Goal: Use online tool/utility: Utilize a website feature to perform a specific function

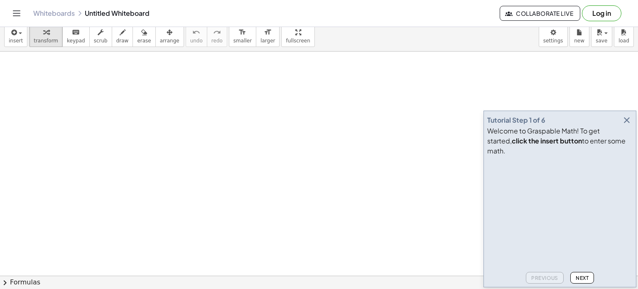
click at [584, 277] on button "Next" at bounding box center [582, 278] width 24 height 12
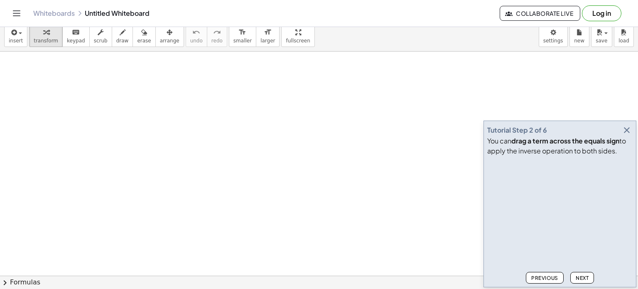
click at [584, 275] on button "Next" at bounding box center [582, 278] width 24 height 12
drag, startPoint x: 629, startPoint y: 142, endPoint x: 514, endPoint y: 162, distance: 116.4
click at [629, 135] on icon "button" at bounding box center [627, 130] width 10 height 10
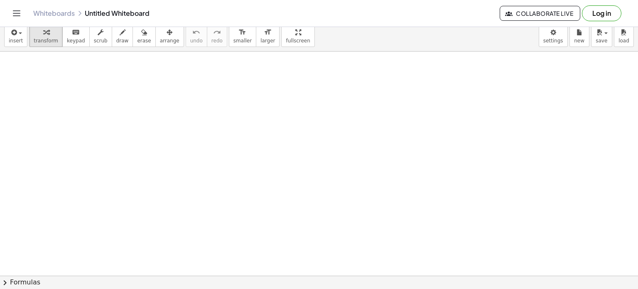
drag, startPoint x: 113, startPoint y: 39, endPoint x: 98, endPoint y: 155, distance: 116.5
click at [116, 39] on span "draw" at bounding box center [122, 41] width 12 height 6
drag, startPoint x: 39, startPoint y: 88, endPoint x: 53, endPoint y: 91, distance: 14.7
drag, startPoint x: 57, startPoint y: 83, endPoint x: 64, endPoint y: 82, distance: 6.7
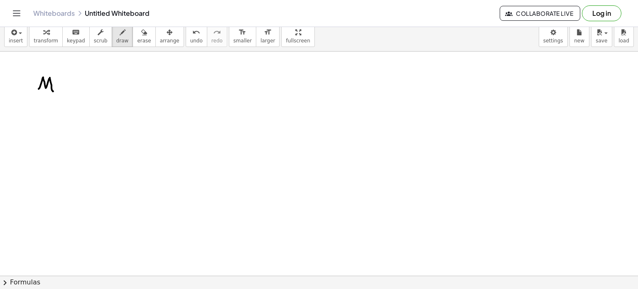
drag, startPoint x: 59, startPoint y: 86, endPoint x: 75, endPoint y: 86, distance: 15.8
drag, startPoint x: 25, startPoint y: 129, endPoint x: 41, endPoint y: 140, distance: 19.4
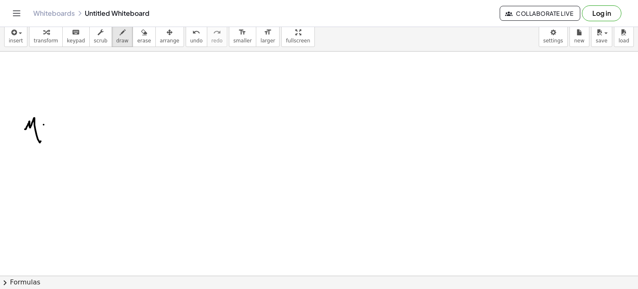
drag, startPoint x: 44, startPoint y: 124, endPoint x: 51, endPoint y: 123, distance: 7.1
drag, startPoint x: 64, startPoint y: 119, endPoint x: 67, endPoint y: 128, distance: 8.8
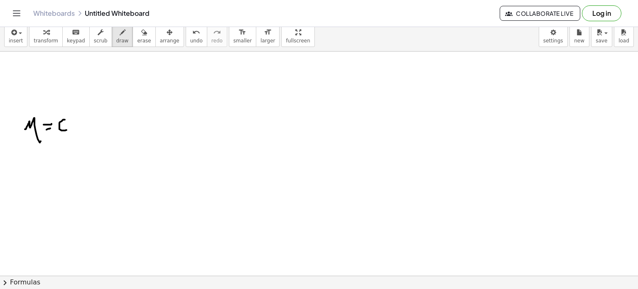
drag, startPoint x: 76, startPoint y: 137, endPoint x: 80, endPoint y: 150, distance: 12.9
drag, startPoint x: 83, startPoint y: 123, endPoint x: 87, endPoint y: 129, distance: 6.3
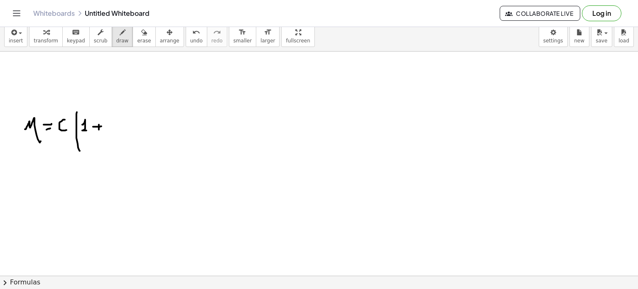
drag, startPoint x: 108, startPoint y: 130, endPoint x: 116, endPoint y: 123, distance: 10.4
drag, startPoint x: 111, startPoint y: 115, endPoint x: 121, endPoint y: 120, distance: 10.6
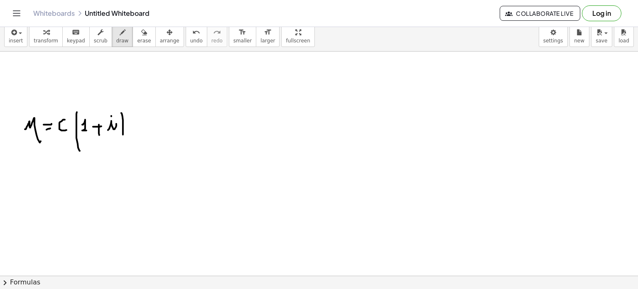
drag, startPoint x: 127, startPoint y: 108, endPoint x: 136, endPoint y: 105, distance: 9.9
click at [48, 35] on div "button" at bounding box center [46, 32] width 25 height 10
drag, startPoint x: 32, startPoint y: 110, endPoint x: 42, endPoint y: 121, distance: 13.8
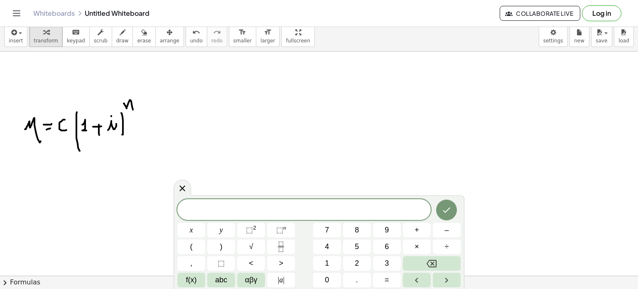
drag, startPoint x: 102, startPoint y: 115, endPoint x: 108, endPoint y: 119, distance: 7.5
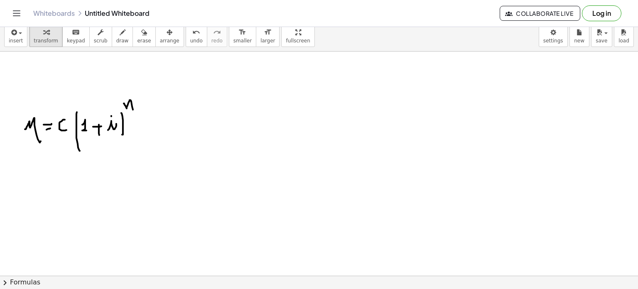
drag, startPoint x: 130, startPoint y: 106, endPoint x: 132, endPoint y: 101, distance: 6.1
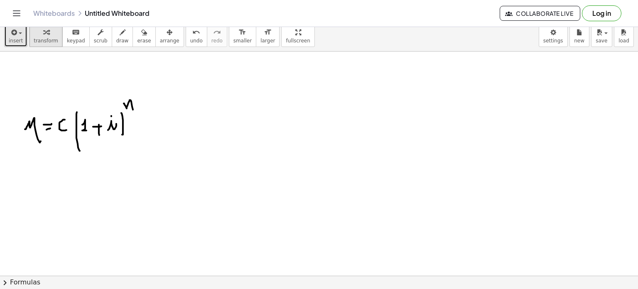
click at [20, 33] on span "button" at bounding box center [20, 33] width 3 height 2
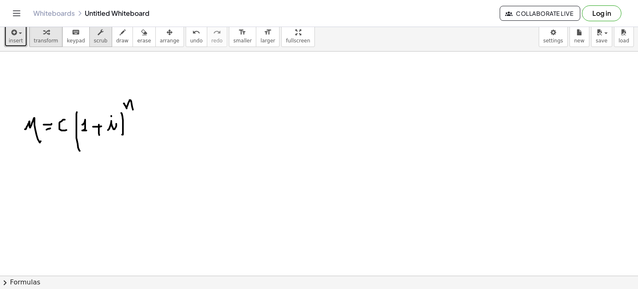
click at [94, 40] on span "scrub" at bounding box center [101, 41] width 14 height 6
drag, startPoint x: 43, startPoint y: 119, endPoint x: 52, endPoint y: 123, distance: 9.5
drag, startPoint x: 31, startPoint y: 126, endPoint x: 42, endPoint y: 126, distance: 11.2
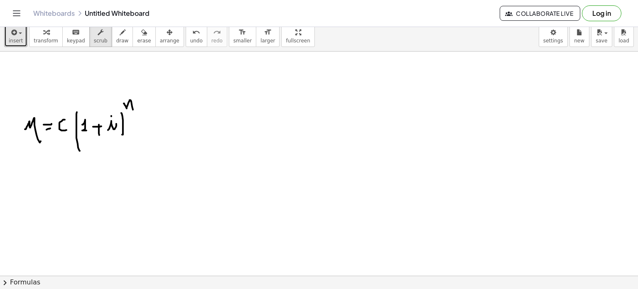
click at [76, 34] on div "keyboard" at bounding box center [76, 32] width 18 height 10
click at [116, 38] on span "draw" at bounding box center [122, 41] width 12 height 6
click at [160, 36] on div "button" at bounding box center [170, 32] width 20 height 10
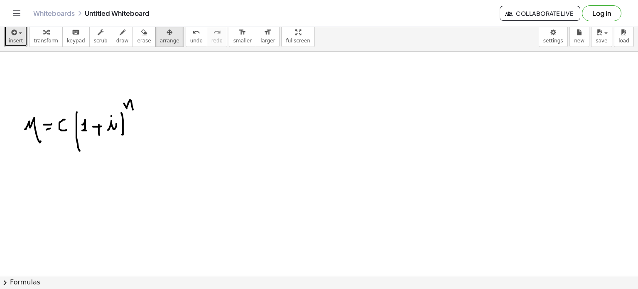
drag, startPoint x: 124, startPoint y: 116, endPoint x: 110, endPoint y: 131, distance: 20.6
drag, startPoint x: 66, startPoint y: 130, endPoint x: 91, endPoint y: 140, distance: 25.9
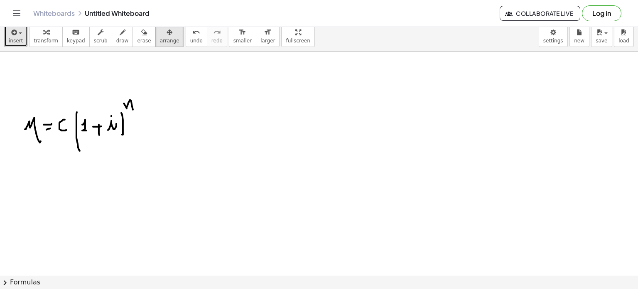
drag, startPoint x: 103, startPoint y: 129, endPoint x: 149, endPoint y: 118, distance: 47.1
click at [233, 31] on div "format_size" at bounding box center [242, 32] width 18 height 10
click at [256, 37] on button "format_size larger" at bounding box center [268, 36] width 24 height 22
click at [260, 38] on span "larger" at bounding box center [267, 41] width 15 height 6
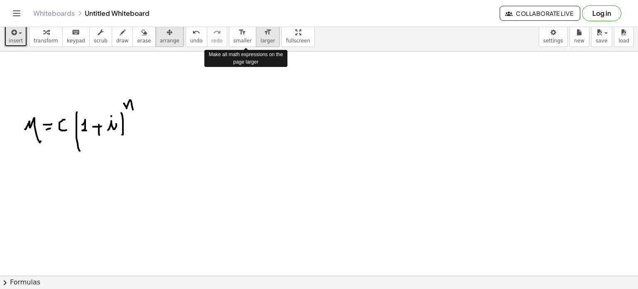
click at [264, 36] on icon "format_size" at bounding box center [268, 32] width 8 height 10
drag, startPoint x: 241, startPoint y: 36, endPoint x: 236, endPoint y: 36, distance: 5.0
click at [256, 36] on button "format_size larger" at bounding box center [268, 36] width 24 height 22
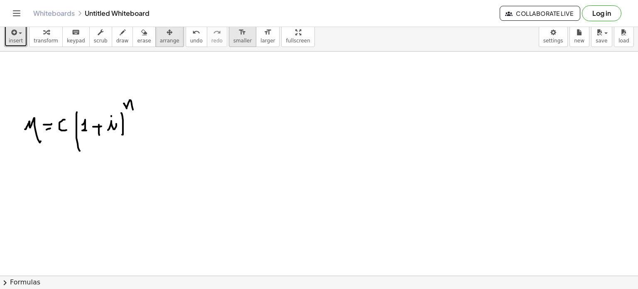
click at [238, 34] on icon "format_size" at bounding box center [242, 32] width 8 height 10
drag, startPoint x: 143, startPoint y: 91, endPoint x: 131, endPoint y: 98, distance: 14.0
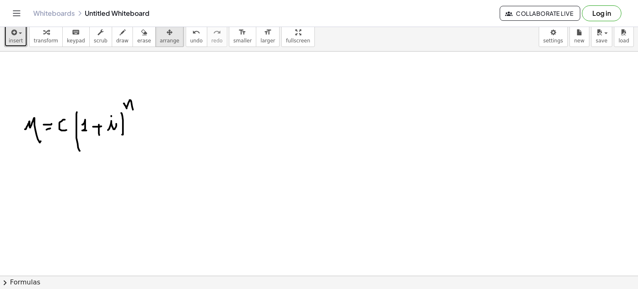
drag, startPoint x: 122, startPoint y: 115, endPoint x: 108, endPoint y: 121, distance: 14.9
drag, startPoint x: 83, startPoint y: 132, endPoint x: 30, endPoint y: 111, distance: 57.0
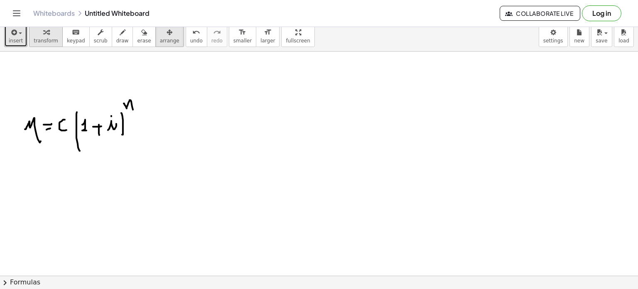
click at [43, 37] on icon "button" at bounding box center [46, 32] width 6 height 10
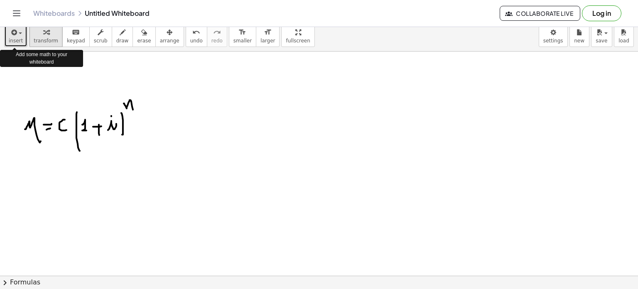
click at [13, 36] on icon "button" at bounding box center [13, 32] width 7 height 10
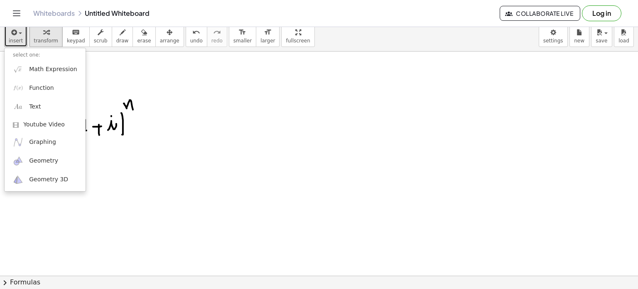
drag, startPoint x: 171, startPoint y: 83, endPoint x: 171, endPoint y: 78, distance: 5.0
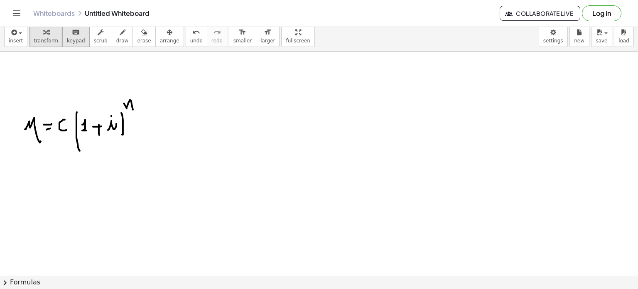
drag, startPoint x: 69, startPoint y: 34, endPoint x: 76, endPoint y: 35, distance: 6.7
click at [72, 34] on icon "keyboard" at bounding box center [76, 32] width 8 height 10
click at [74, 40] on span "keypad" at bounding box center [76, 41] width 18 height 6
click at [20, 36] on div "button" at bounding box center [16, 32] width 14 height 10
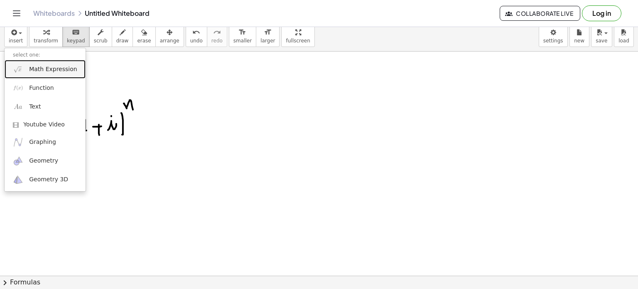
click at [52, 73] on link "Math Expression" at bounding box center [45, 69] width 81 height 19
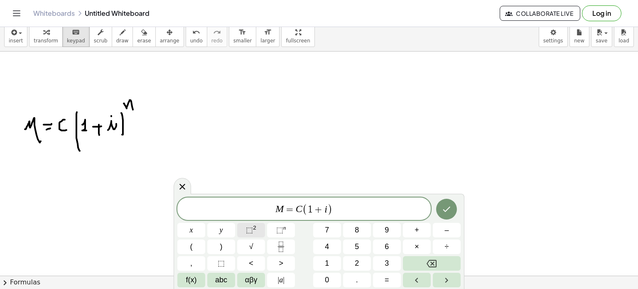
click at [256, 232] on button "⬚ 2" at bounding box center [251, 230] width 28 height 15
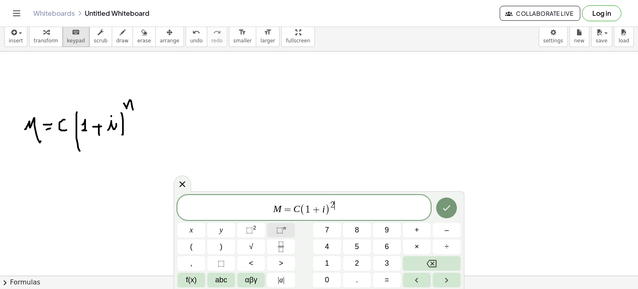
click at [282, 232] on span "⬚" at bounding box center [279, 230] width 7 height 8
click at [334, 204] on span "​" at bounding box center [335, 201] width 4 height 8
click at [282, 231] on span "⬚" at bounding box center [279, 230] width 7 height 8
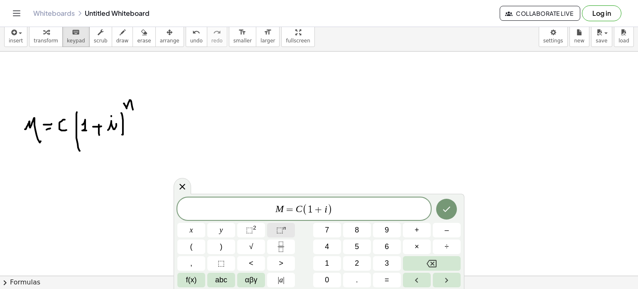
click at [287, 231] on button "⬚ n" at bounding box center [281, 230] width 28 height 15
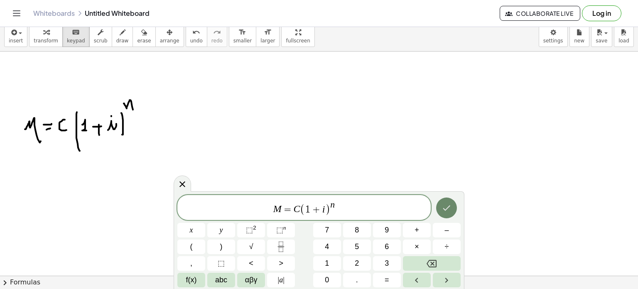
click at [447, 206] on icon "Done" at bounding box center [446, 208] width 10 height 10
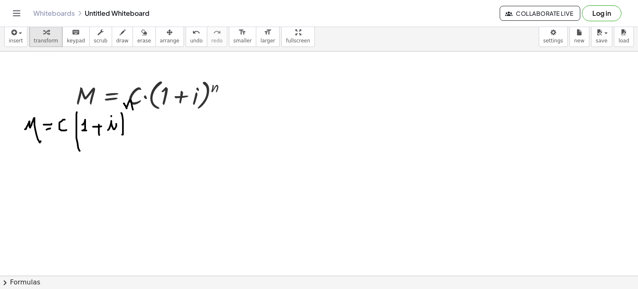
drag, startPoint x: 71, startPoint y: 125, endPoint x: 127, endPoint y: 153, distance: 62.6
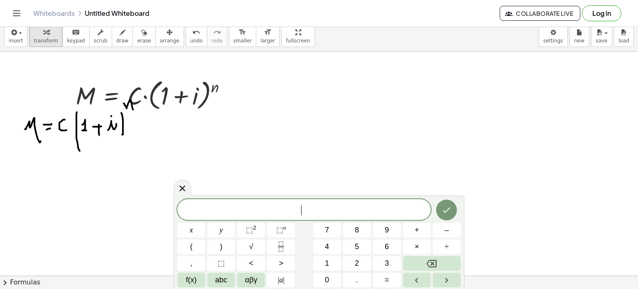
drag, startPoint x: 128, startPoint y: 39, endPoint x: 123, endPoint y: 57, distance: 18.4
click at [137, 39] on span "erase" at bounding box center [144, 41] width 14 height 6
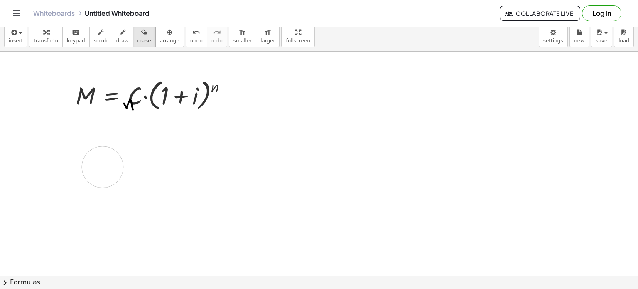
drag, startPoint x: 121, startPoint y: 129, endPoint x: 111, endPoint y: 151, distance: 24.2
drag, startPoint x: 123, startPoint y: 131, endPoint x: 173, endPoint y: 153, distance: 54.5
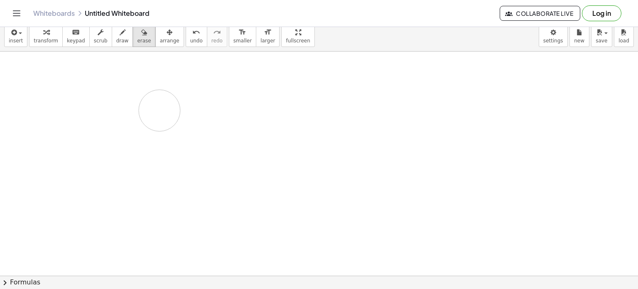
drag, startPoint x: 108, startPoint y: 98, endPoint x: 248, endPoint y: 139, distance: 145.8
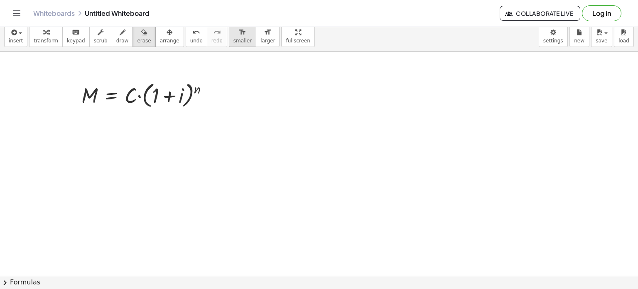
click at [233, 42] on span "smaller" at bounding box center [242, 41] width 18 height 6
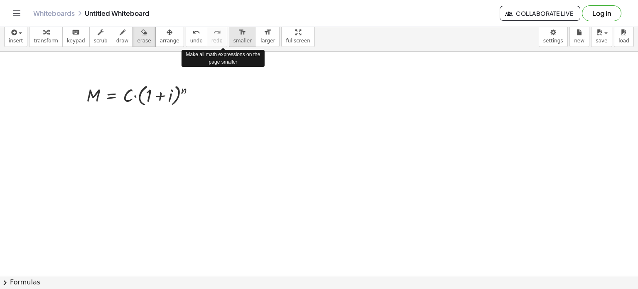
click at [233, 42] on span "smaller" at bounding box center [242, 41] width 18 height 6
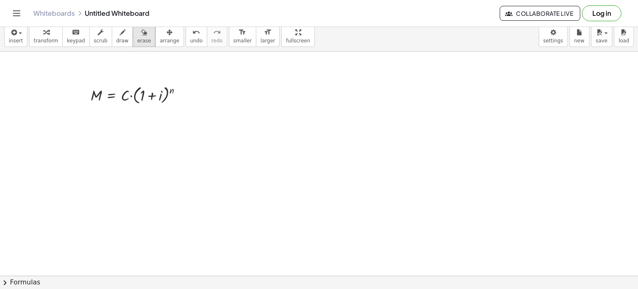
click at [17, 39] on span "insert" at bounding box center [16, 41] width 14 height 6
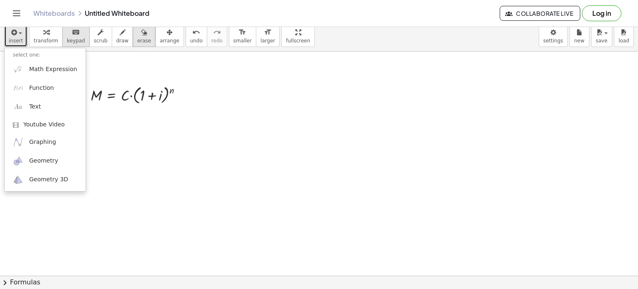
click at [67, 35] on div "keyboard" at bounding box center [76, 32] width 18 height 10
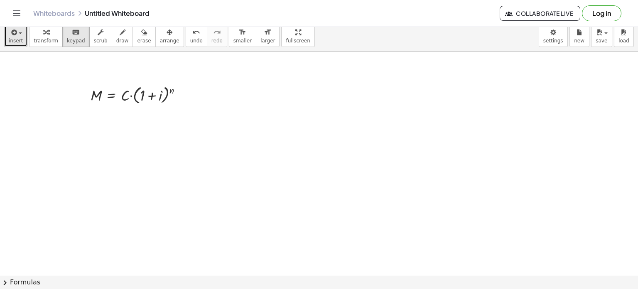
click at [16, 39] on span "insert" at bounding box center [16, 41] width 14 height 6
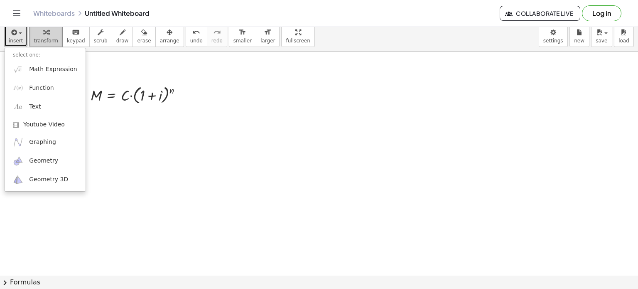
click at [34, 32] on div "button" at bounding box center [46, 32] width 25 height 10
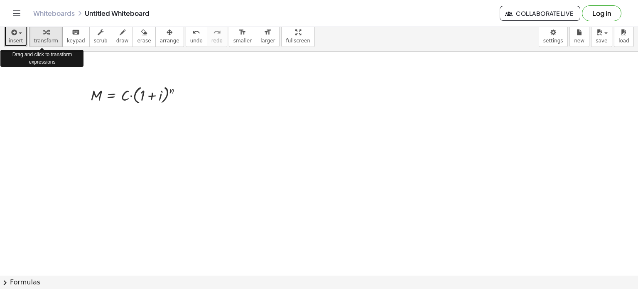
click at [13, 32] on icon "button" at bounding box center [13, 32] width 7 height 10
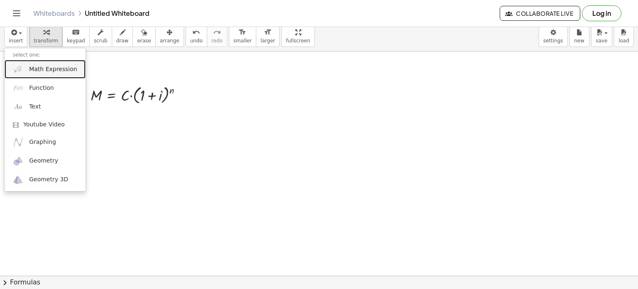
click at [54, 71] on span "Math Expression" at bounding box center [53, 69] width 48 height 8
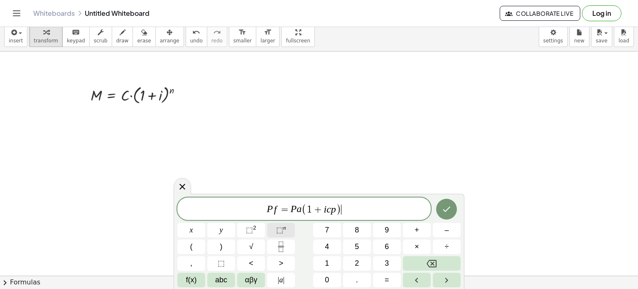
click at [286, 224] on button "⬚ n" at bounding box center [281, 230] width 28 height 15
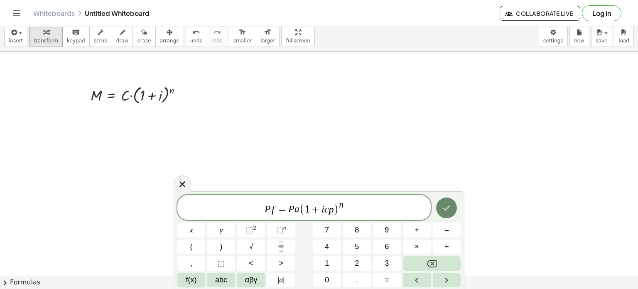
click at [439, 209] on button "Done" at bounding box center [446, 207] width 21 height 21
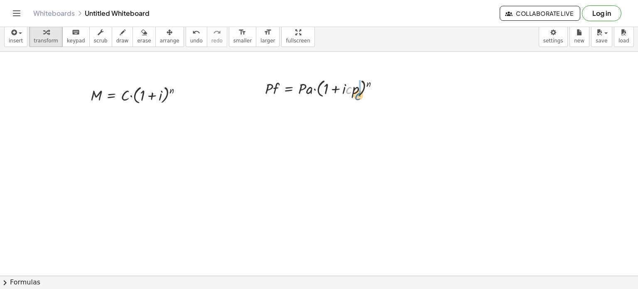
drag, startPoint x: 348, startPoint y: 82, endPoint x: 385, endPoint y: 96, distance: 40.0
click at [356, 87] on div at bounding box center [325, 87] width 129 height 23
click at [192, 35] on icon "undo" at bounding box center [196, 32] width 8 height 10
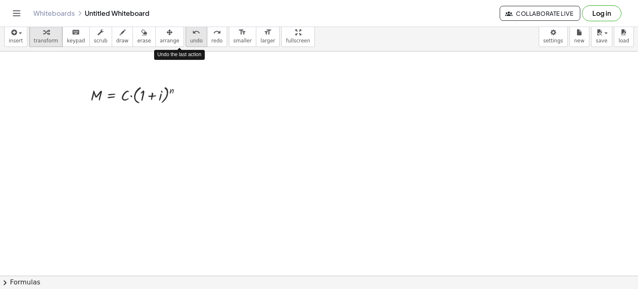
click at [192, 35] on icon "undo" at bounding box center [196, 32] width 8 height 10
click at [207, 32] on button "redo redo" at bounding box center [217, 36] width 20 height 22
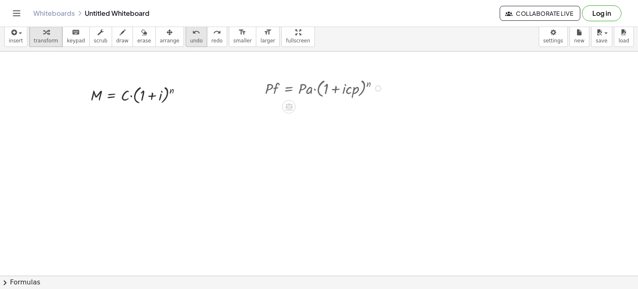
click at [186, 36] on button "undo undo" at bounding box center [197, 36] width 22 height 22
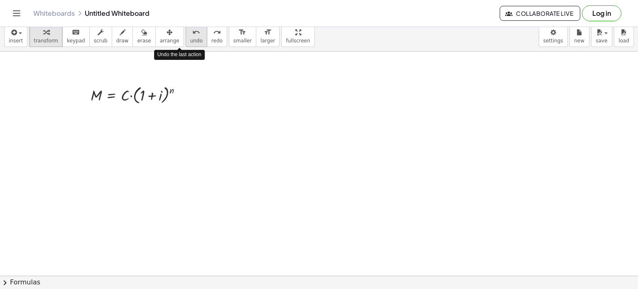
click at [186, 36] on button "undo undo" at bounding box center [197, 36] width 22 height 22
click at [15, 34] on icon "button" at bounding box center [13, 32] width 7 height 10
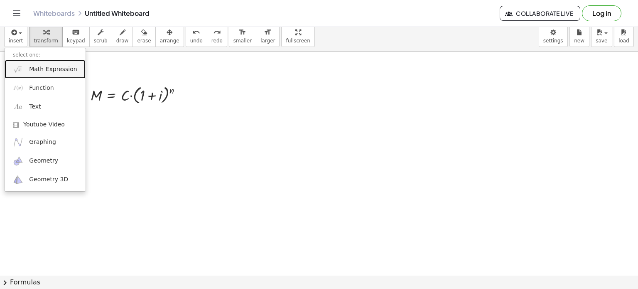
click at [46, 69] on span "Math Expression" at bounding box center [53, 69] width 48 height 8
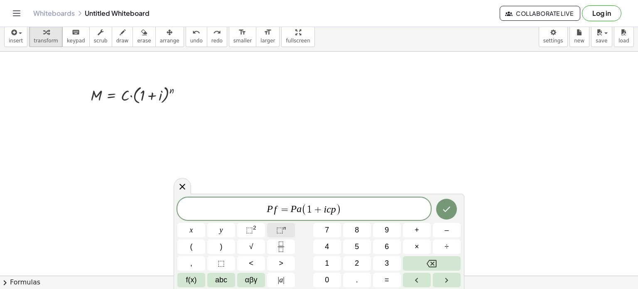
click at [282, 230] on span "⬚" at bounding box center [279, 230] width 7 height 8
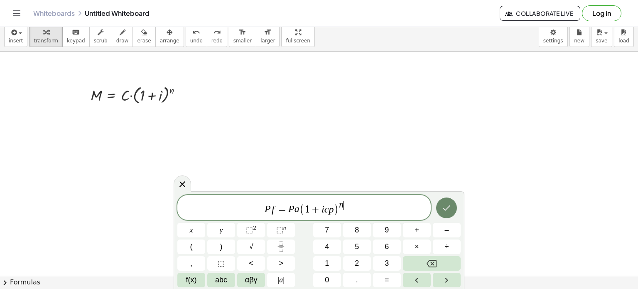
click at [446, 208] on icon "Done" at bounding box center [446, 208] width 10 height 10
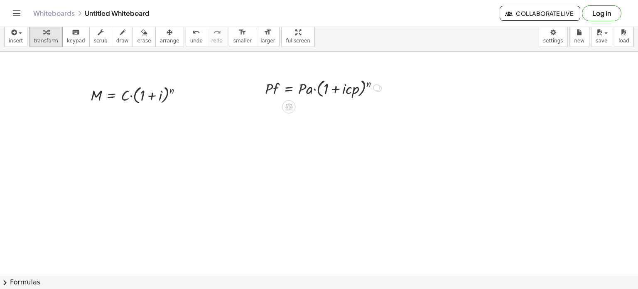
click at [378, 90] on div at bounding box center [378, 88] width 6 height 6
click at [167, 33] on icon "button" at bounding box center [170, 32] width 6 height 10
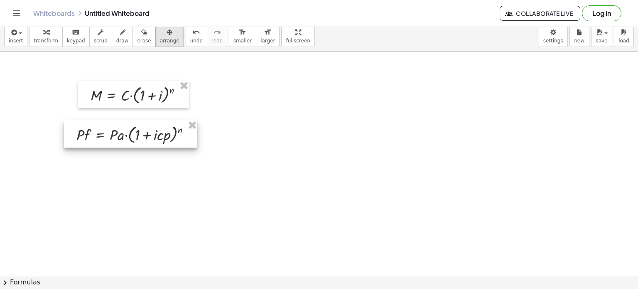
drag, startPoint x: 328, startPoint y: 86, endPoint x: 139, endPoint y: 131, distance: 194.3
click at [139, 131] on div at bounding box center [130, 133] width 133 height 27
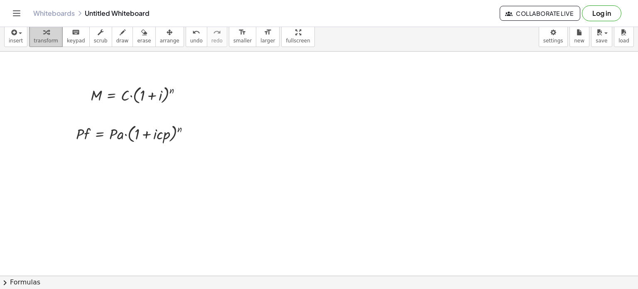
click at [49, 39] on span "transform" at bounding box center [46, 41] width 25 height 6
click at [21, 36] on button "insert" at bounding box center [15, 36] width 23 height 22
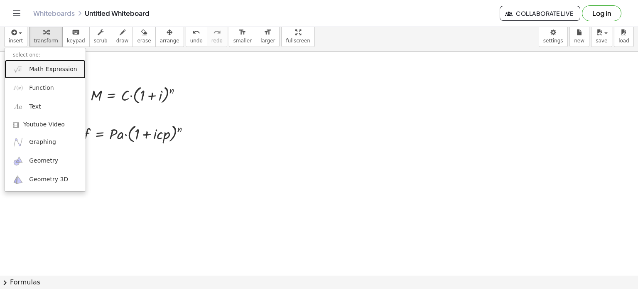
click at [42, 68] on span "Math Expression" at bounding box center [53, 69] width 48 height 8
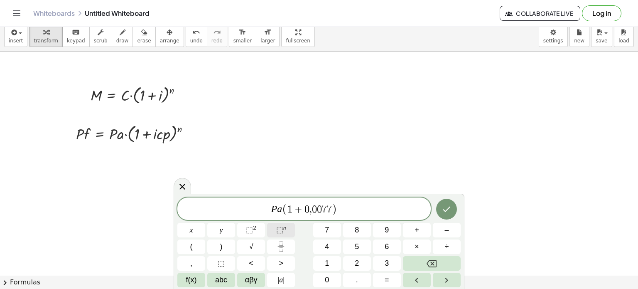
click at [285, 227] on sup "n" at bounding box center [284, 227] width 3 height 6
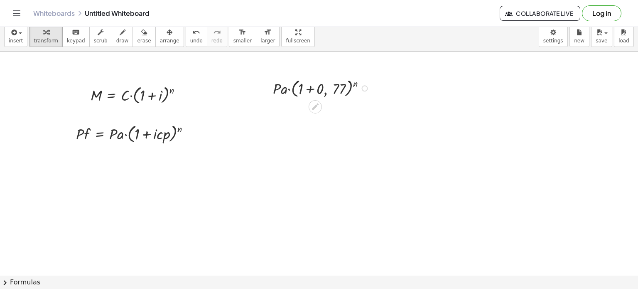
click at [338, 93] on div at bounding box center [323, 87] width 108 height 23
click at [315, 108] on icon at bounding box center [315, 106] width 9 height 9
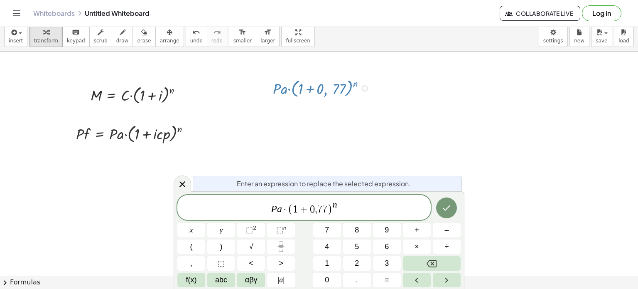
click at [342, 205] on span "P a · ( 1 + 0 , 7 7 ) n ​" at bounding box center [303, 208] width 253 height 16
click at [453, 204] on button "Done" at bounding box center [446, 207] width 21 height 21
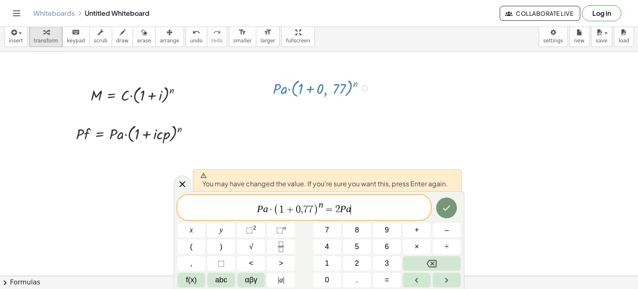
click at [400, 206] on span "P a · ( 1 + 0 , 7 7 ) n = 2 P a ​" at bounding box center [303, 208] width 253 height 16
click at [444, 210] on icon "Done" at bounding box center [446, 208] width 10 height 10
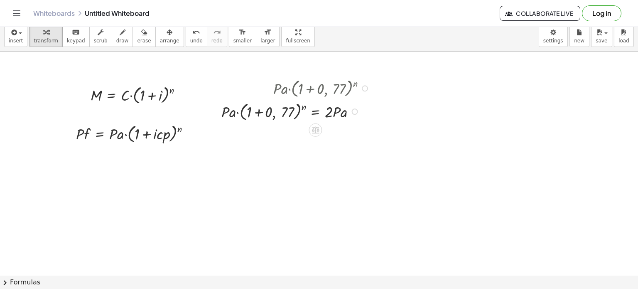
click at [344, 88] on div at bounding box center [296, 87] width 159 height 23
click at [137, 38] on span "erase" at bounding box center [144, 41] width 14 height 6
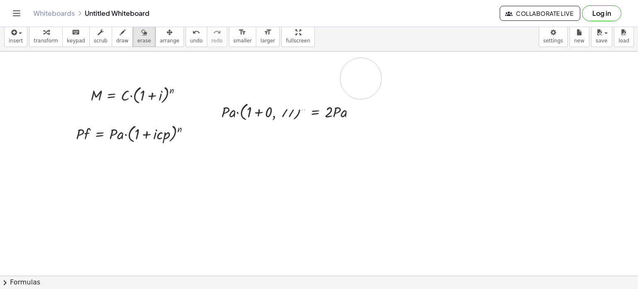
drag, startPoint x: 273, startPoint y: 86, endPoint x: 367, endPoint y: 78, distance: 94.2
drag, startPoint x: 265, startPoint y: 71, endPoint x: 335, endPoint y: 72, distance: 69.4
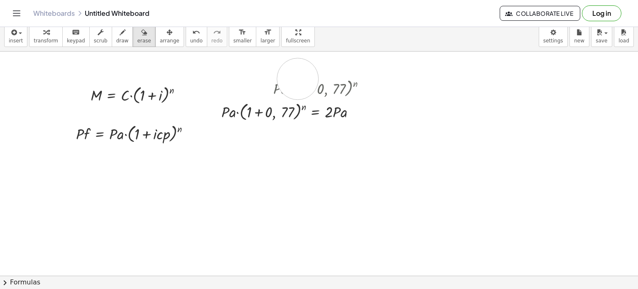
drag, startPoint x: 293, startPoint y: 83, endPoint x: 301, endPoint y: 83, distance: 8.3
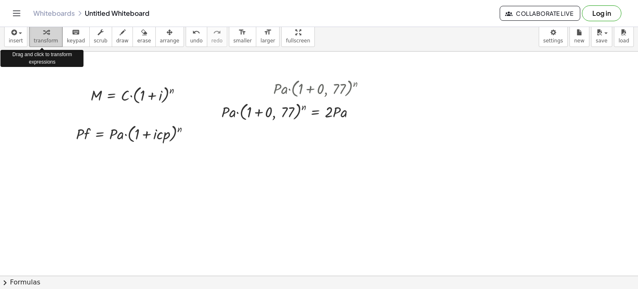
click at [47, 36] on div "button" at bounding box center [46, 32] width 25 height 10
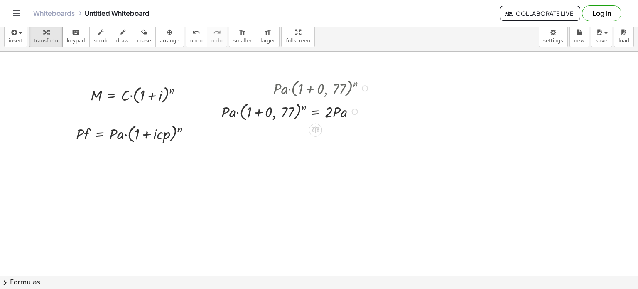
click at [281, 113] on div at bounding box center [296, 110] width 159 height 23
click at [284, 114] on div at bounding box center [296, 110] width 159 height 23
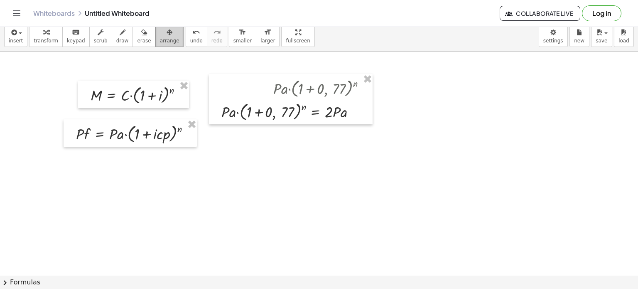
drag, startPoint x: 158, startPoint y: 37, endPoint x: 203, endPoint y: 58, distance: 49.4
click at [160, 38] on span "arrange" at bounding box center [170, 41] width 20 height 6
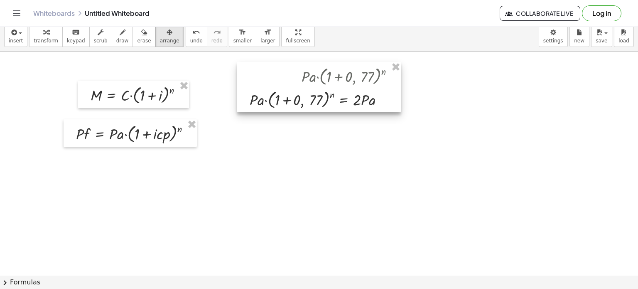
drag, startPoint x: 290, startPoint y: 115, endPoint x: 299, endPoint y: 92, distance: 24.7
click at [299, 92] on div at bounding box center [319, 87] width 164 height 51
click at [364, 83] on div at bounding box center [319, 86] width 164 height 51
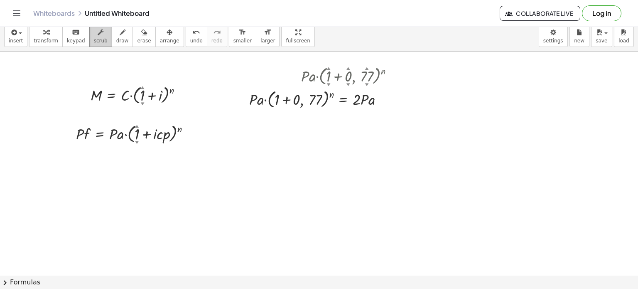
click at [94, 35] on div "button" at bounding box center [101, 32] width 14 height 10
click at [382, 73] on div at bounding box center [324, 75] width 159 height 23
click at [371, 101] on div at bounding box center [324, 98] width 159 height 23
drag, startPoint x: 373, startPoint y: 101, endPoint x: 293, endPoint y: 100, distance: 79.7
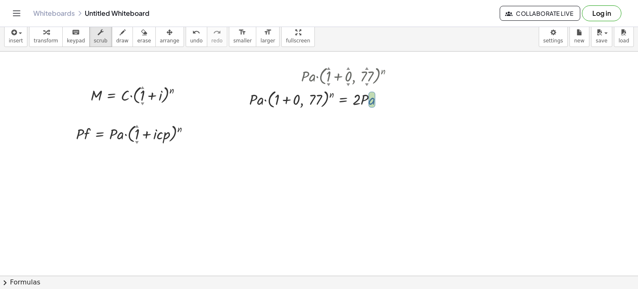
click at [311, 100] on div at bounding box center [324, 98] width 159 height 23
click at [46, 35] on div "button" at bounding box center [46, 32] width 25 height 10
click at [17, 35] on div "button" at bounding box center [16, 32] width 14 height 10
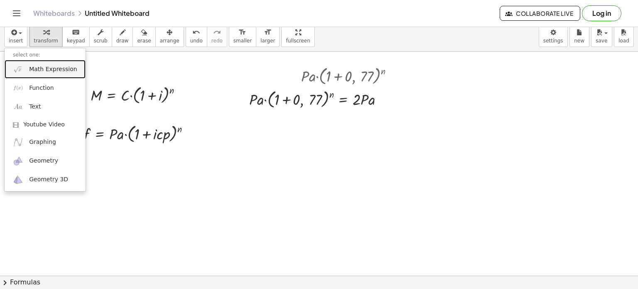
click at [48, 67] on span "Math Expression" at bounding box center [53, 69] width 48 height 8
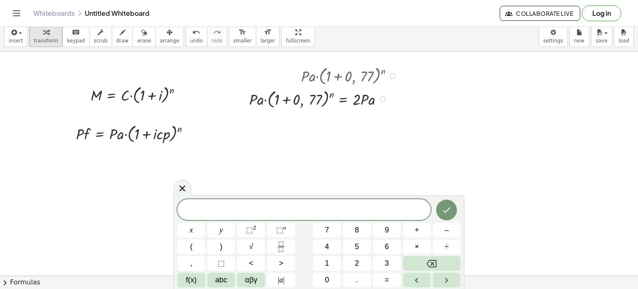
click at [265, 104] on div at bounding box center [324, 98] width 159 height 23
click at [67, 34] on div "keyboard" at bounding box center [76, 32] width 18 height 10
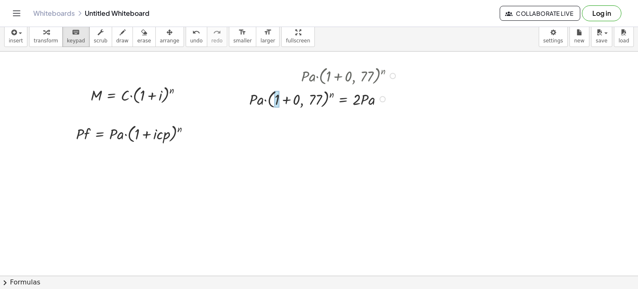
drag, startPoint x: 250, startPoint y: 96, endPoint x: 275, endPoint y: 98, distance: 25.0
click at [343, 99] on div "· P · a · ( , + 1 + 0 , 77 ) n = · 2 · P · a" at bounding box center [343, 99] width 0 height 0
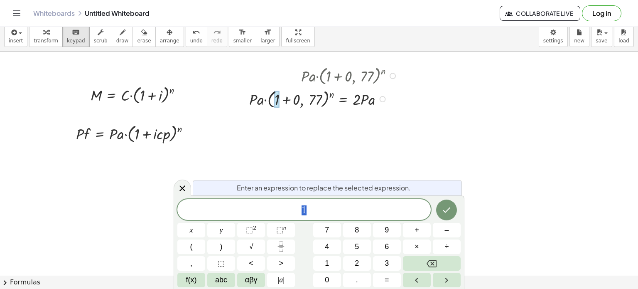
click at [322, 99] on div at bounding box center [324, 98] width 159 height 23
click at [349, 98] on div at bounding box center [324, 98] width 159 height 23
click at [377, 98] on div at bounding box center [324, 98] width 159 height 23
click at [373, 100] on div at bounding box center [324, 98] width 159 height 23
click at [371, 101] on div at bounding box center [324, 98] width 159 height 23
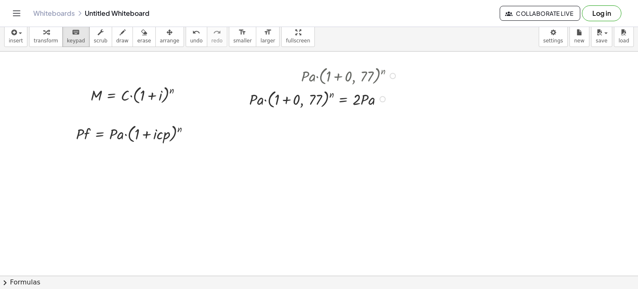
click at [377, 85] on div at bounding box center [324, 75] width 159 height 23
click at [392, 77] on div at bounding box center [393, 76] width 6 height 6
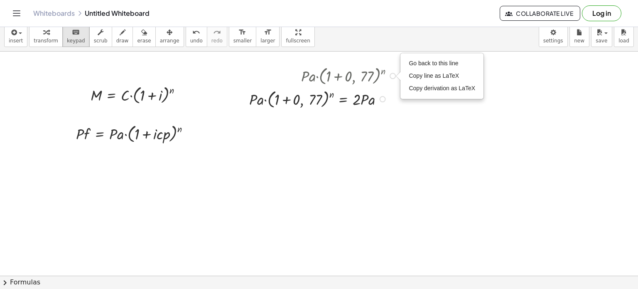
click at [388, 96] on div at bounding box center [324, 98] width 159 height 23
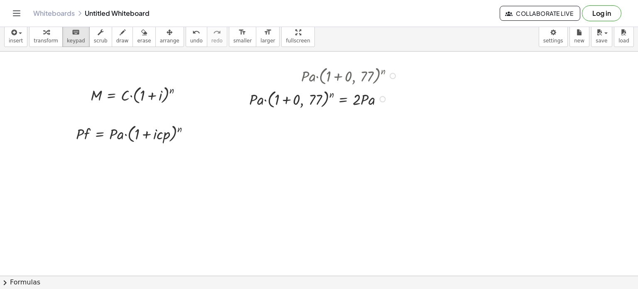
click at [385, 99] on div at bounding box center [383, 99] width 6 height 6
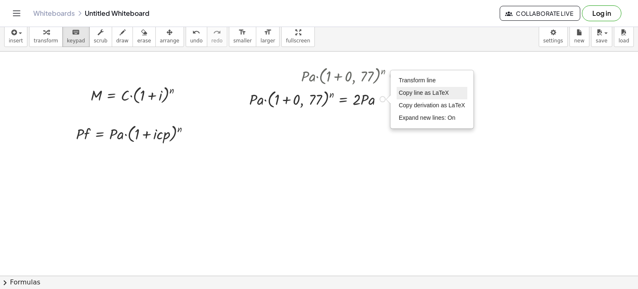
click at [448, 93] on span "Copy line as LaTeX" at bounding box center [424, 92] width 50 height 7
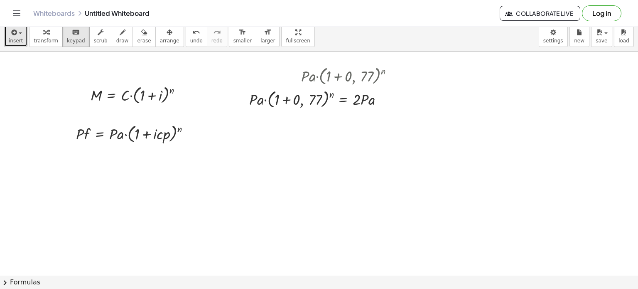
click at [23, 38] on button "insert" at bounding box center [15, 36] width 23 height 22
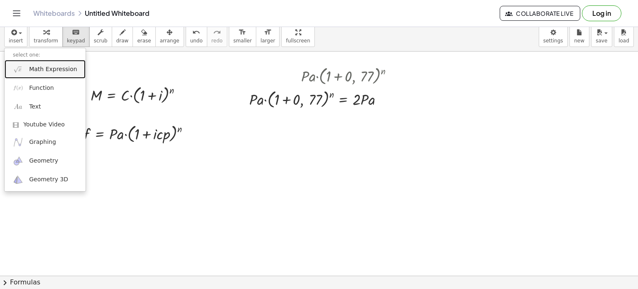
click at [50, 70] on span "Math Expression" at bounding box center [53, 69] width 48 height 8
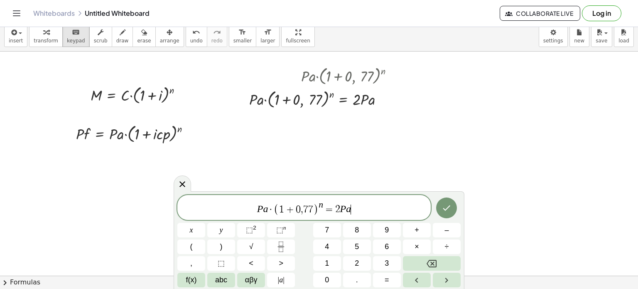
click at [462, 204] on div "P a · ( 1 + 0 , 7 7 ) n = 2 P a ​ x y ⬚ 2 ⬚ n 7 8 9 + – ( ) √ 4 5 6 × ÷ , ⬚ < >…" at bounding box center [319, 240] width 291 height 98
click at [449, 204] on icon "Done" at bounding box center [446, 208] width 10 height 10
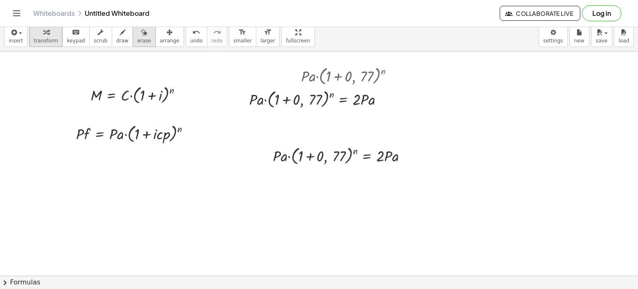
click at [132, 37] on button "erase" at bounding box center [143, 36] width 23 height 22
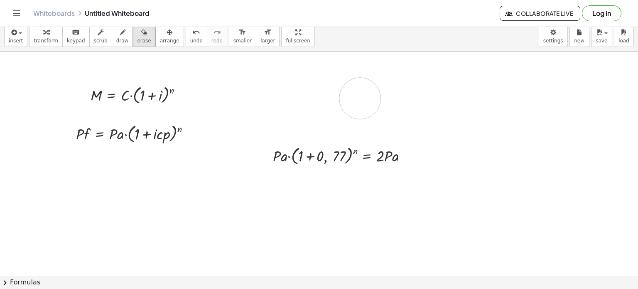
drag, startPoint x: 318, startPoint y: 101, endPoint x: 412, endPoint y: 101, distance: 94.3
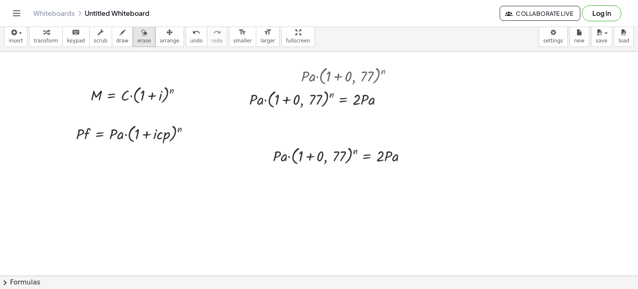
drag, startPoint x: 335, startPoint y: 96, endPoint x: 326, endPoint y: 96, distance: 9.6
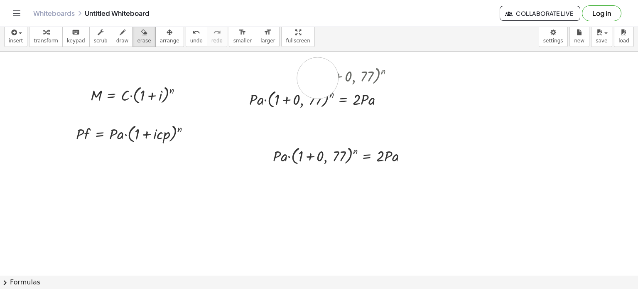
drag, startPoint x: 383, startPoint y: 71, endPoint x: 363, endPoint y: 91, distance: 27.3
drag, startPoint x: 326, startPoint y: 76, endPoint x: 309, endPoint y: 98, distance: 27.5
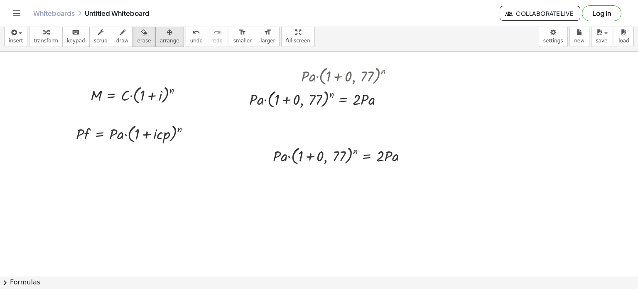
click at [160, 38] on span "arrange" at bounding box center [170, 41] width 20 height 6
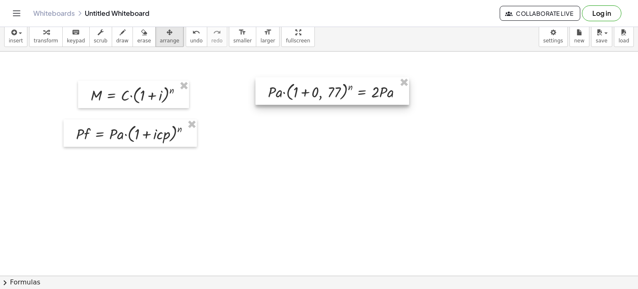
drag, startPoint x: 354, startPoint y: 157, endPoint x: 350, endPoint y: 93, distance: 64.1
click at [350, 93] on div at bounding box center [332, 90] width 154 height 27
click at [120, 32] on icon "button" at bounding box center [123, 32] width 6 height 10
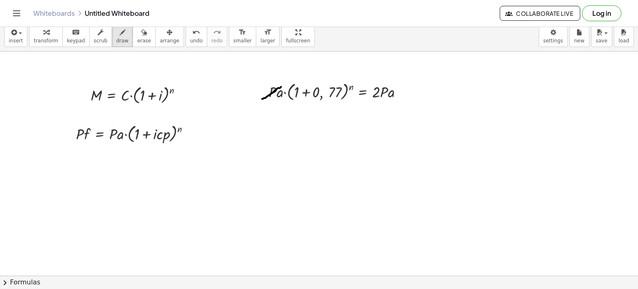
drag, startPoint x: 273, startPoint y: 92, endPoint x: 282, endPoint y: 86, distance: 10.6
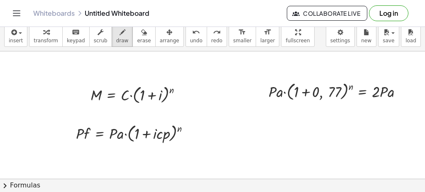
drag, startPoint x: 268, startPoint y: 101, endPoint x: 305, endPoint y: 68, distance: 49.5
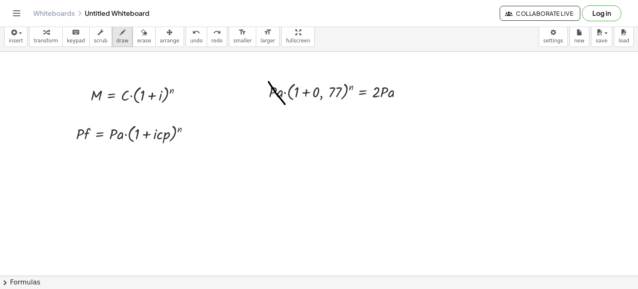
drag, startPoint x: 282, startPoint y: 101, endPoint x: 286, endPoint y: 104, distance: 5.0
drag, startPoint x: 266, startPoint y: 100, endPoint x: 298, endPoint y: 74, distance: 41.0
drag, startPoint x: 379, startPoint y: 101, endPoint x: 423, endPoint y: 66, distance: 56.5
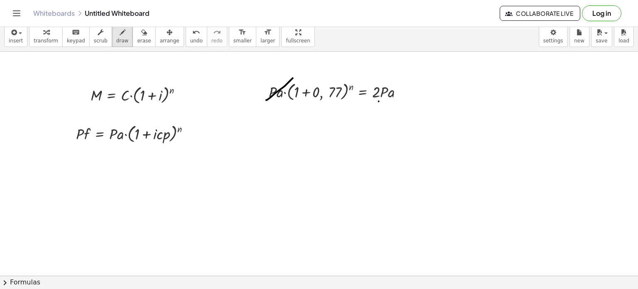
click at [50, 38] on span "transform" at bounding box center [46, 41] width 25 height 6
click at [402, 91] on div at bounding box center [402, 91] width 6 height 6
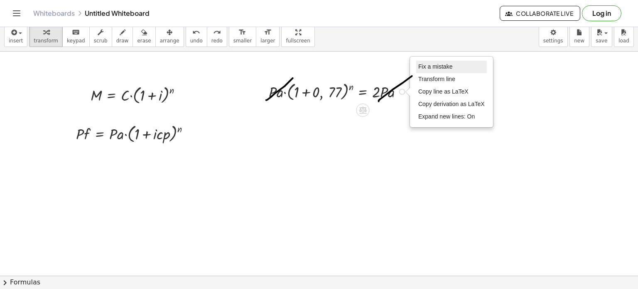
click at [422, 66] on span "Fix a mistake" at bounding box center [435, 66] width 34 height 7
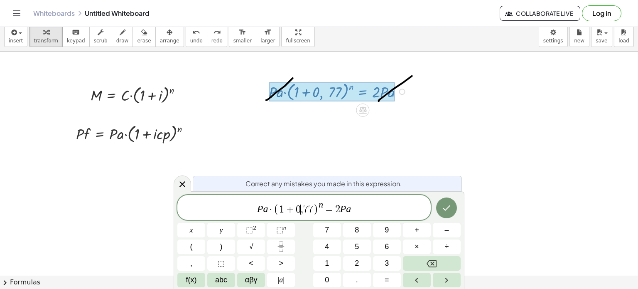
click at [302, 208] on span "," at bounding box center [302, 209] width 2 height 10
click at [446, 208] on icon "Done" at bounding box center [446, 208] width 10 height 10
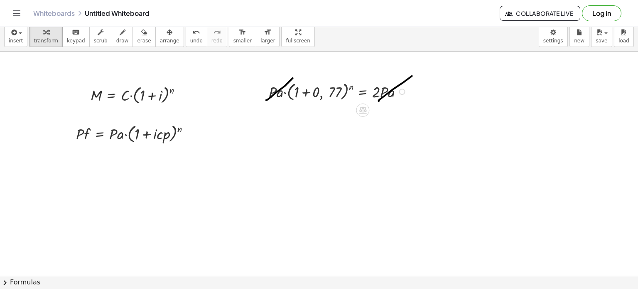
click at [401, 92] on div "Fix a mistake Transform line Copy line as LaTeX Copy derivation as LaTeX Expand…" at bounding box center [402, 91] width 6 height 6
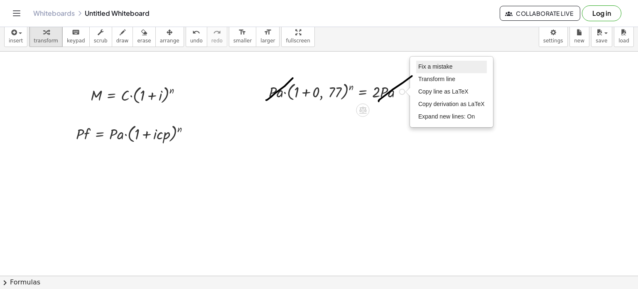
click at [462, 63] on li "Fix a mistake" at bounding box center [451, 67] width 71 height 12
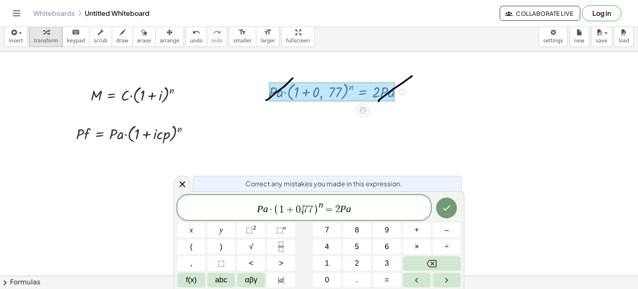
click at [304, 210] on span "7" at bounding box center [305, 209] width 5 height 10
click at [448, 207] on icon "Done" at bounding box center [446, 207] width 7 height 5
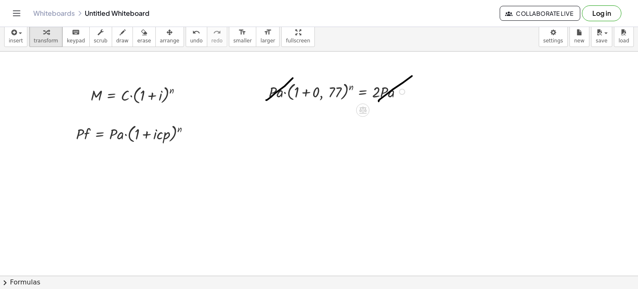
click at [405, 92] on div "Fix a mistake Transform line Copy line as LaTeX Copy derivation as LaTeX Expand…" at bounding box center [402, 91] width 6 height 6
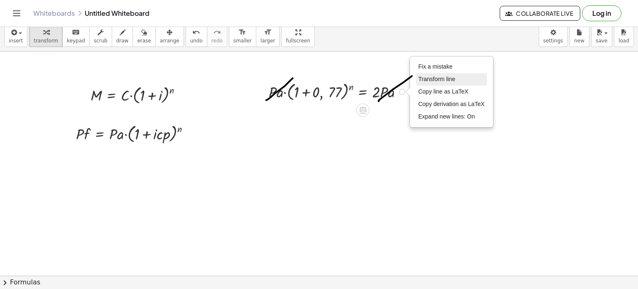
click at [422, 83] on li "Transform line" at bounding box center [451, 79] width 71 height 12
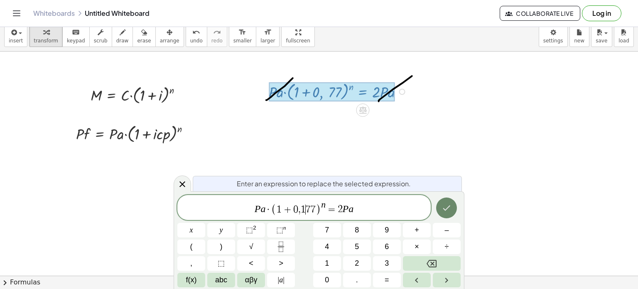
click at [445, 206] on icon "Done" at bounding box center [446, 208] width 10 height 10
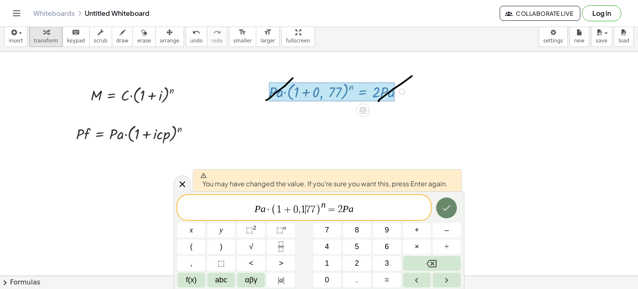
click at [442, 207] on icon "Done" at bounding box center [446, 208] width 10 height 10
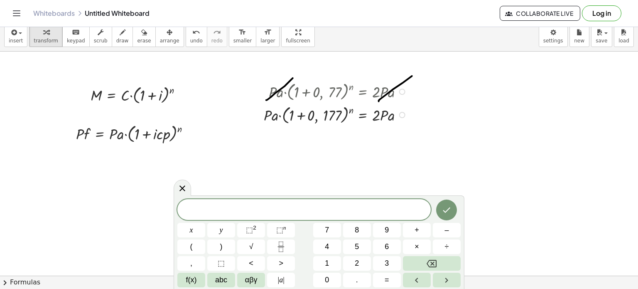
click at [316, 119] on div at bounding box center [337, 114] width 154 height 23
click at [341, 91] on div at bounding box center [337, 90] width 154 height 23
